Goal: Check status

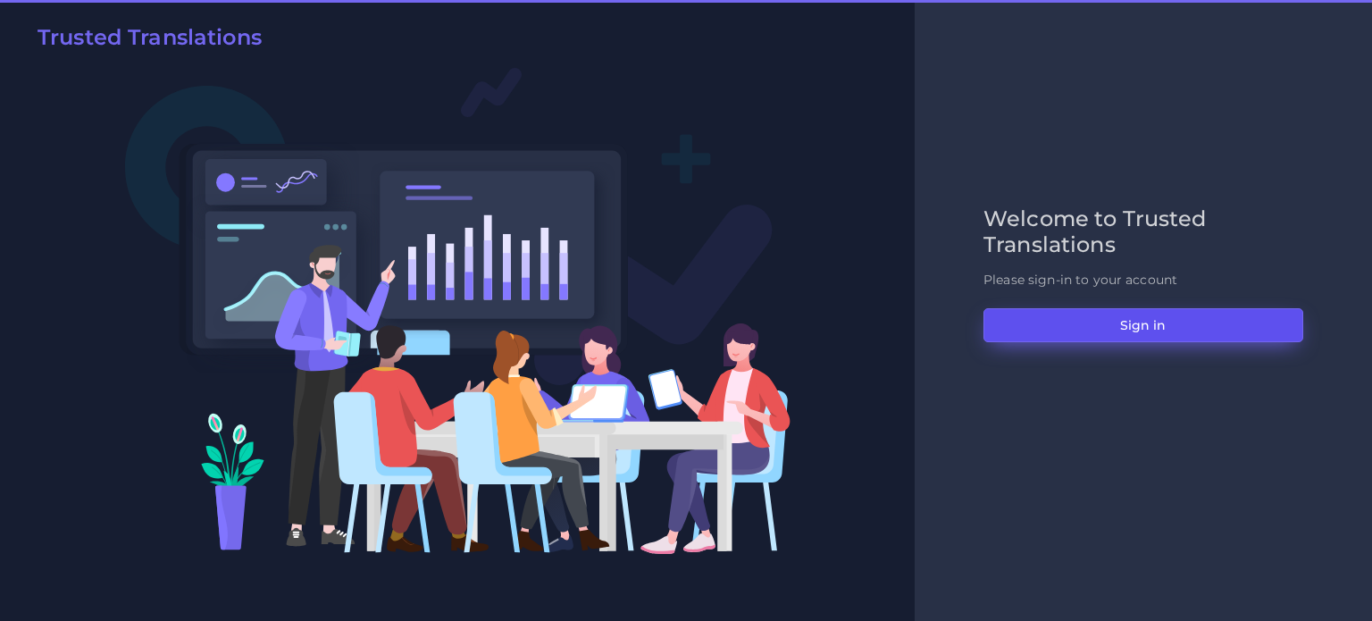
click at [1118, 328] on button "Sign in" at bounding box center [1144, 325] width 320 height 34
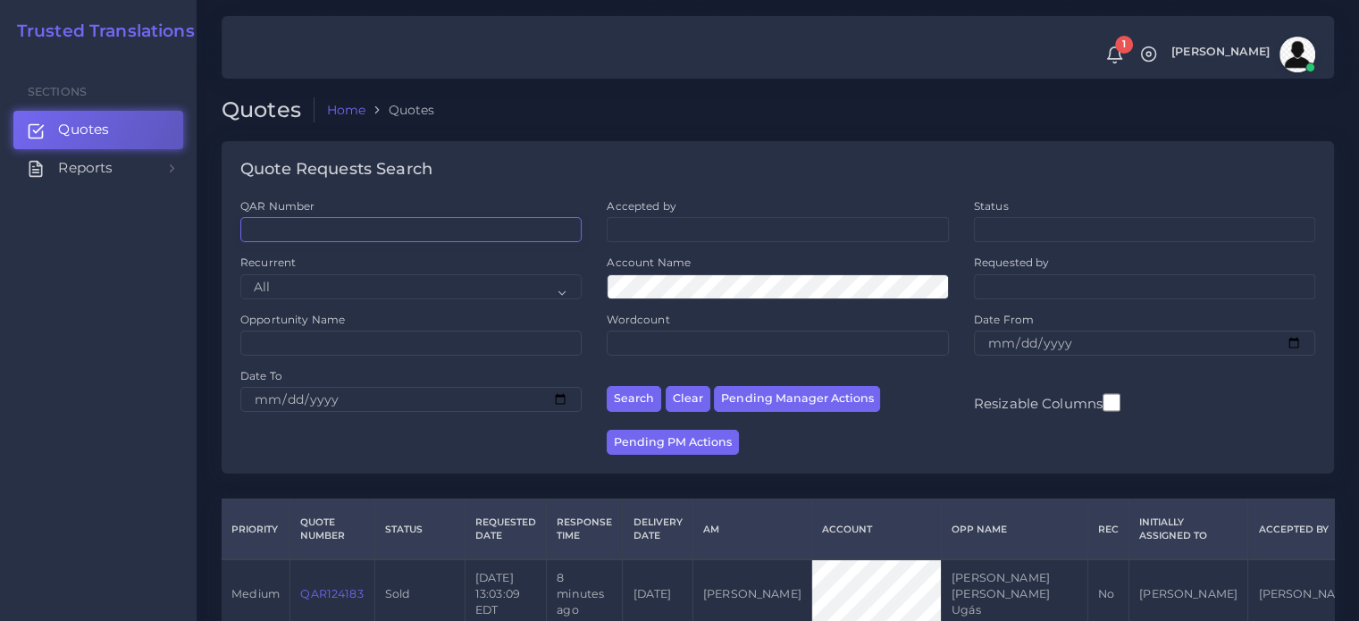
click at [421, 228] on input "QAR Number" at bounding box center [410, 229] width 341 height 25
paste input "QAR124165"
type input "QAR124165"
click at [607, 386] on button "Search" at bounding box center [634, 399] width 54 height 26
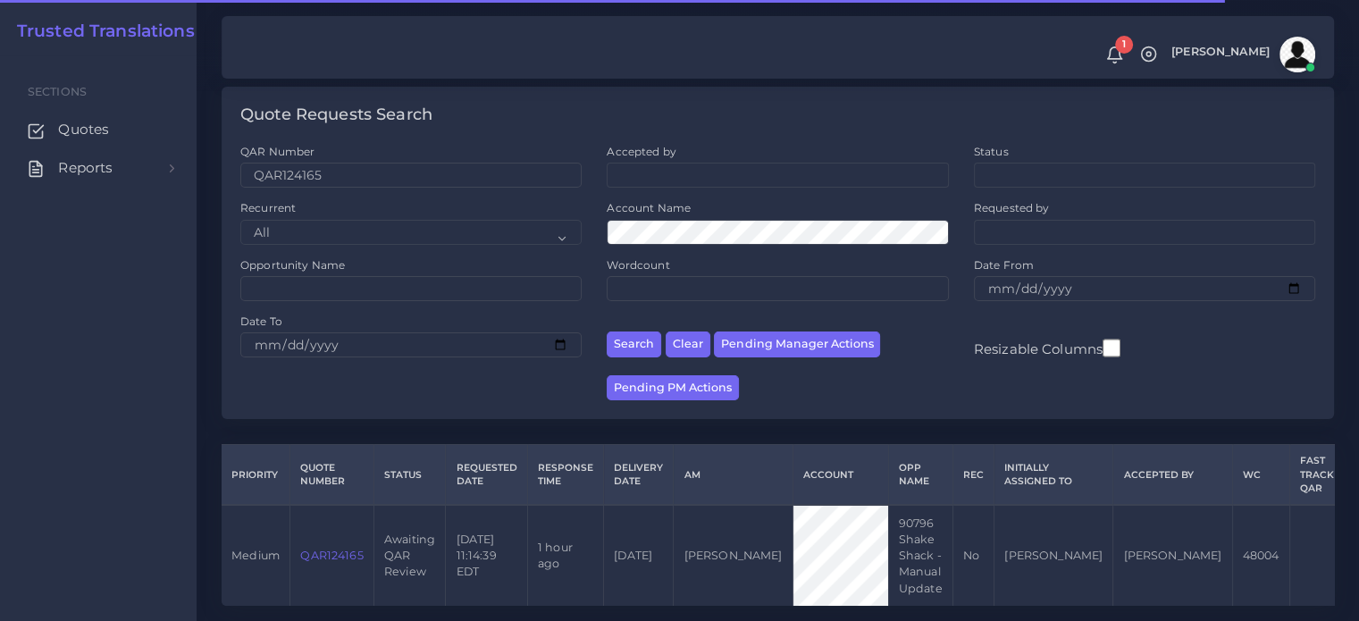
scroll to position [105, 0]
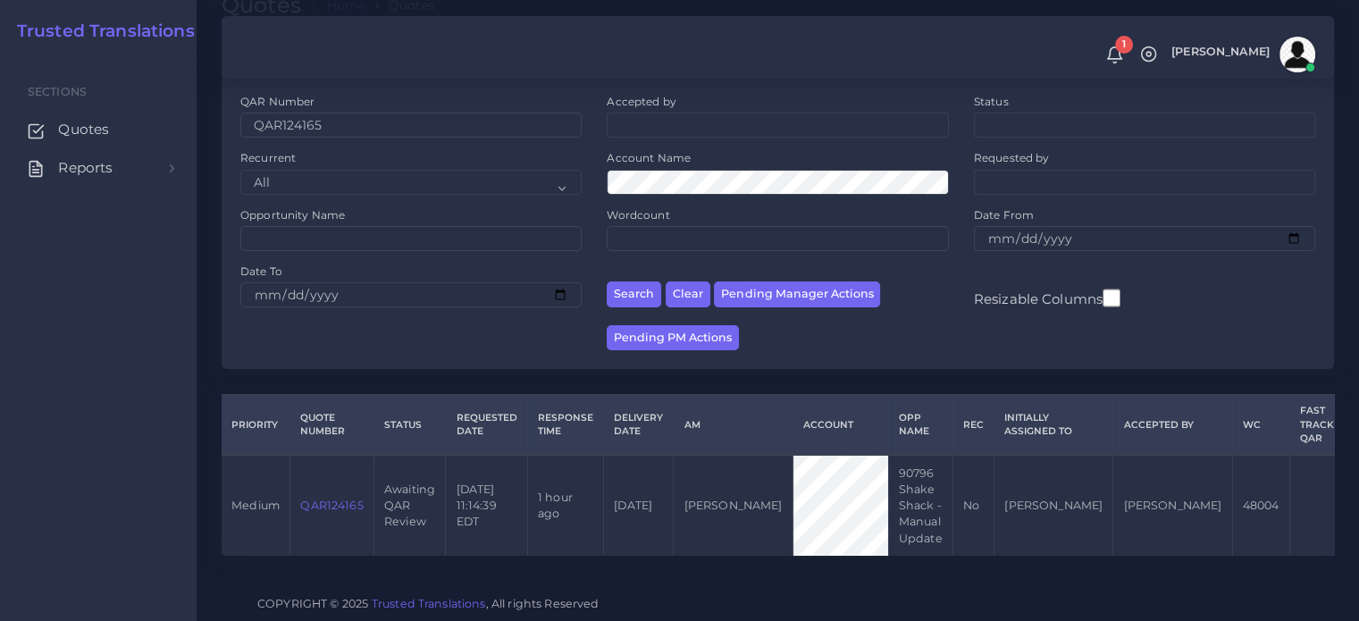
click at [657, 442] on th "Delivery Date" at bounding box center [639, 425] width 70 height 61
